Goal: Navigation & Orientation: Understand site structure

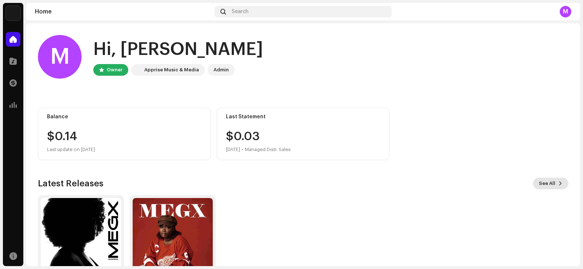
click at [539, 184] on span "See All" at bounding box center [547, 183] width 16 height 15
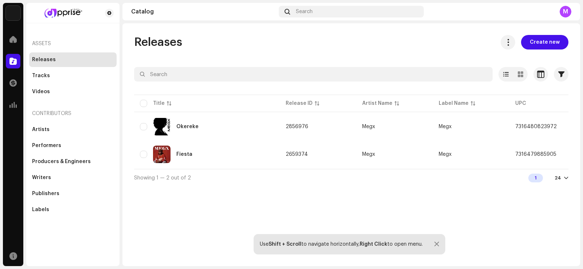
click at [440, 242] on div "Use Shift + Scroll to navigate horizontally, Right Click to open menu." at bounding box center [350, 244] width 192 height 20
click at [436, 242] on div at bounding box center [436, 245] width 5 height 6
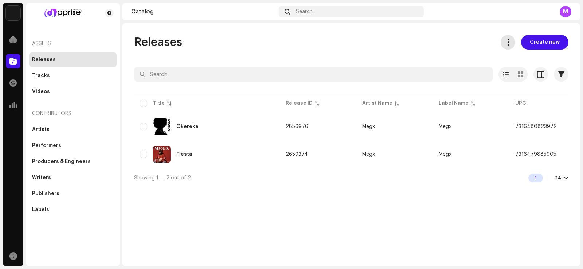
click at [515, 39] on button at bounding box center [508, 42] width 15 height 15
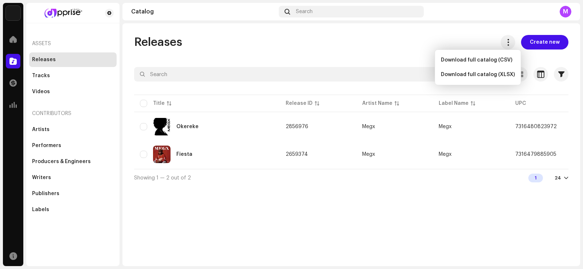
click at [476, 42] on div "Releases Create new" at bounding box center [351, 42] width 434 height 15
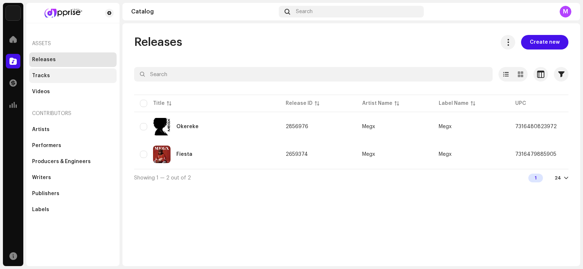
click at [52, 71] on div "Tracks" at bounding box center [72, 76] width 87 height 15
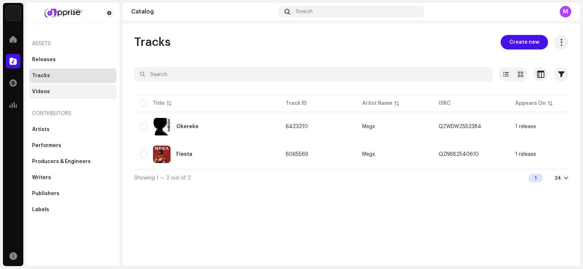
click at [46, 87] on div "Videos" at bounding box center [72, 92] width 87 height 15
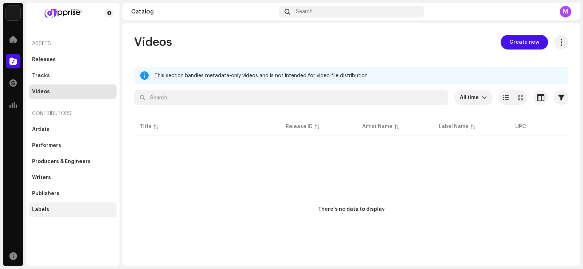
click at [49, 208] on div "Labels" at bounding box center [73, 210] width 82 height 6
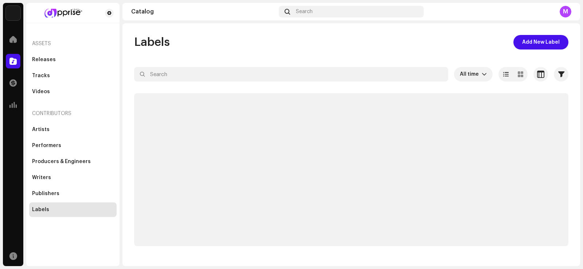
click at [49, 208] on div "Labels" at bounding box center [73, 210] width 82 height 6
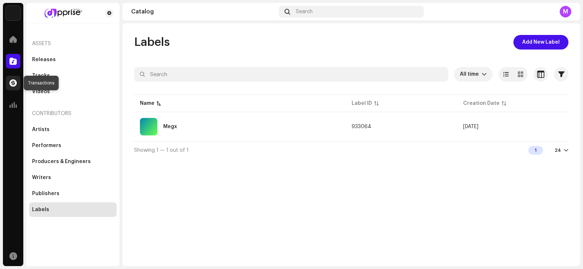
click at [13, 80] on span at bounding box center [12, 83] width 7 height 6
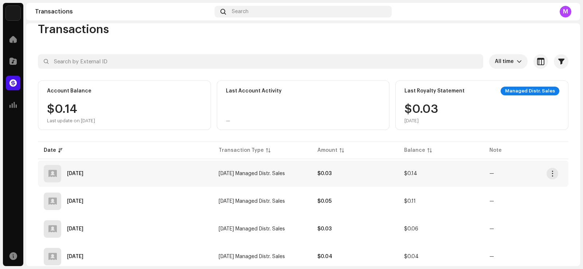
scroll to position [12, 0]
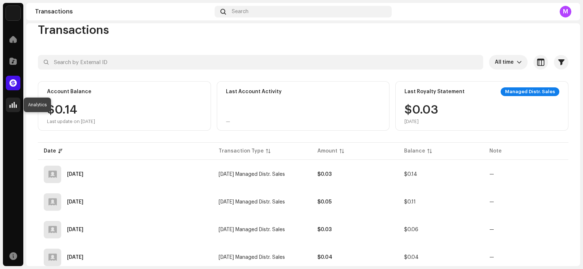
click at [14, 105] on span at bounding box center [12, 105] width 7 height 6
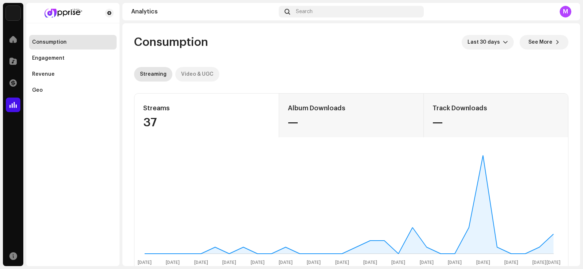
click at [190, 73] on div "Video & UGC" at bounding box center [197, 74] width 32 height 15
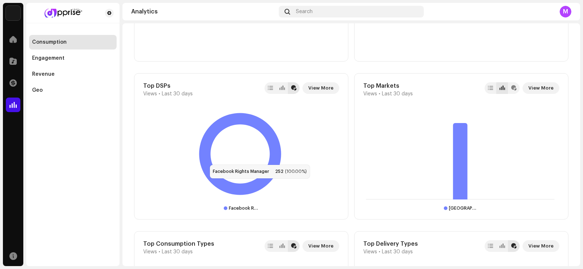
scroll to position [520, 0]
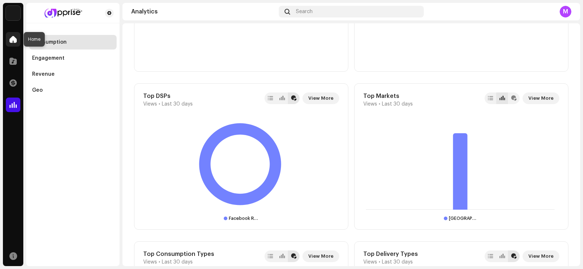
click at [16, 36] on span at bounding box center [12, 39] width 7 height 6
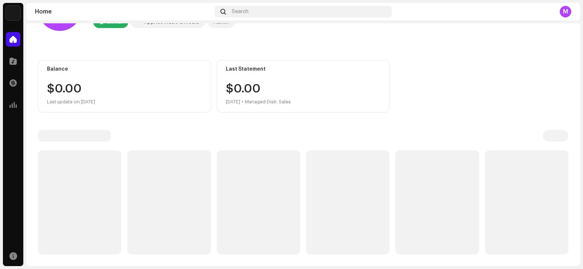
click at [16, 36] on span at bounding box center [12, 39] width 7 height 6
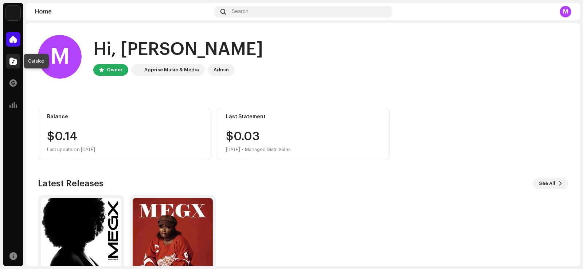
click at [16, 62] on span at bounding box center [12, 61] width 7 height 6
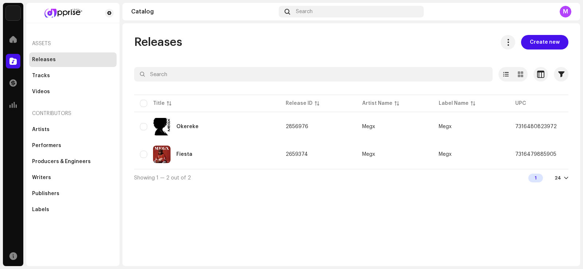
click at [411, 25] on div "Releases Create new Selected 0 Select all 2 Options Filters Distribution status…" at bounding box center [351, 144] width 458 height 243
